Goal: Information Seeking & Learning: Compare options

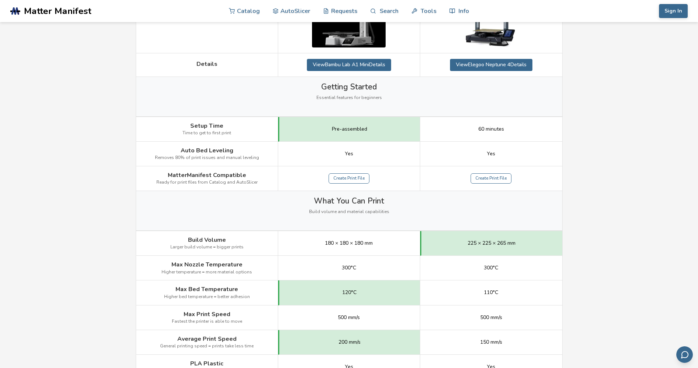
scroll to position [258, 0]
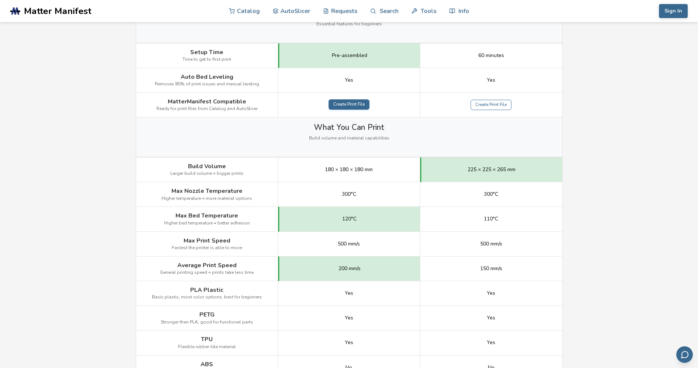
click at [359, 107] on link "Create Print File" at bounding box center [349, 104] width 41 height 10
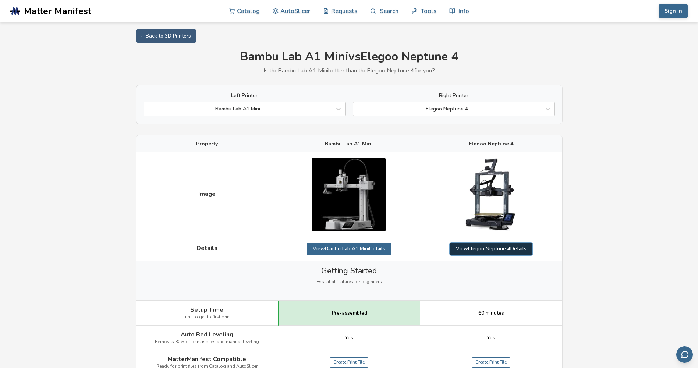
click at [508, 250] on link "View Elegoo Neptune 4 Details" at bounding box center [491, 249] width 82 height 12
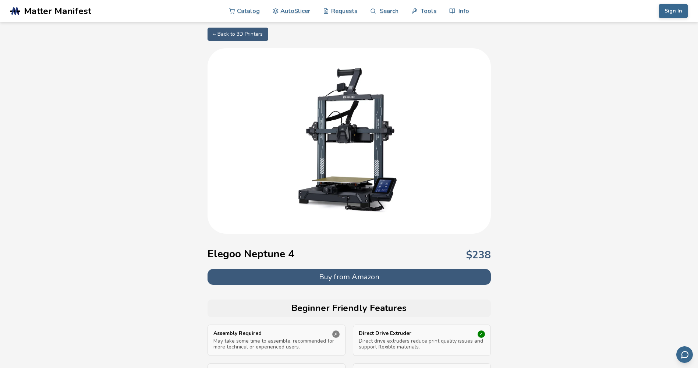
click at [386, 272] on button "Buy from Amazon" at bounding box center [349, 277] width 283 height 16
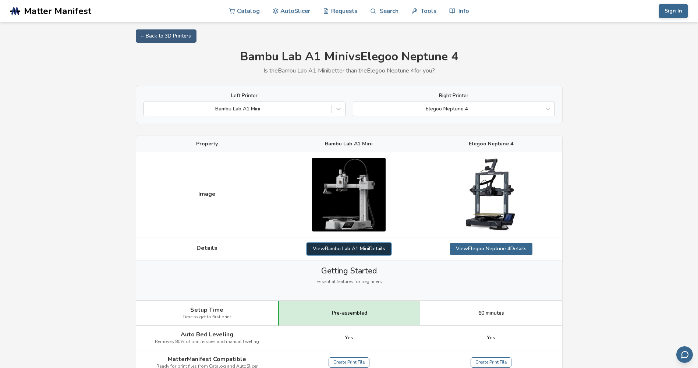
click at [374, 246] on link "View Bambu Lab A1 Mini Details" at bounding box center [349, 249] width 84 height 12
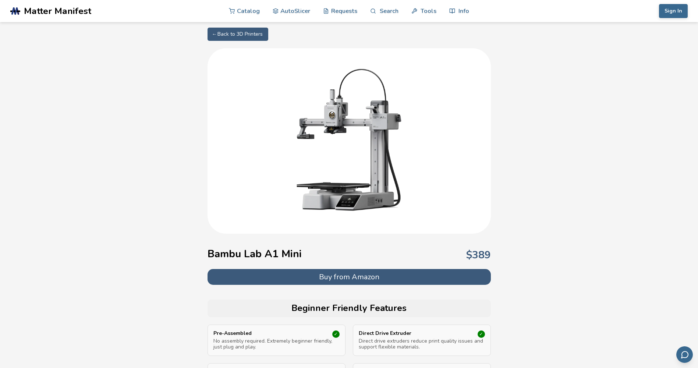
click at [379, 273] on button "Buy from Amazon" at bounding box center [349, 277] width 283 height 16
drag, startPoint x: 509, startPoint y: 177, endPoint x: 511, endPoint y: 182, distance: 5.0
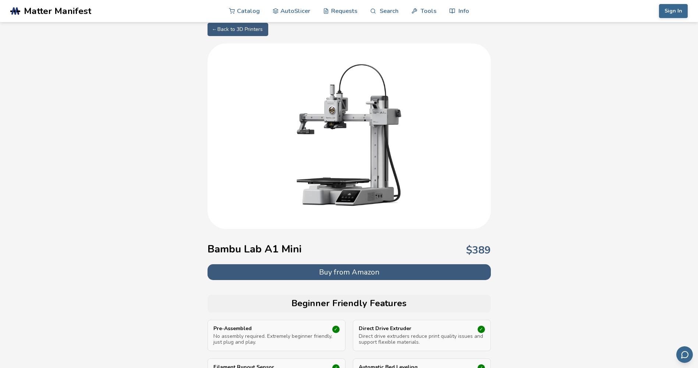
scroll to position [6, 0]
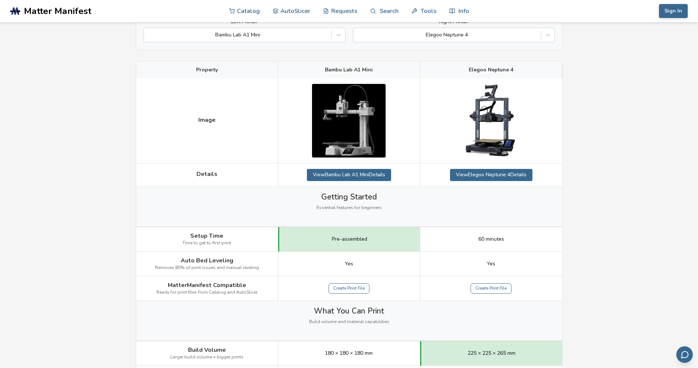
scroll to position [74, 0]
